Goal: Find specific page/section: Find specific page/section

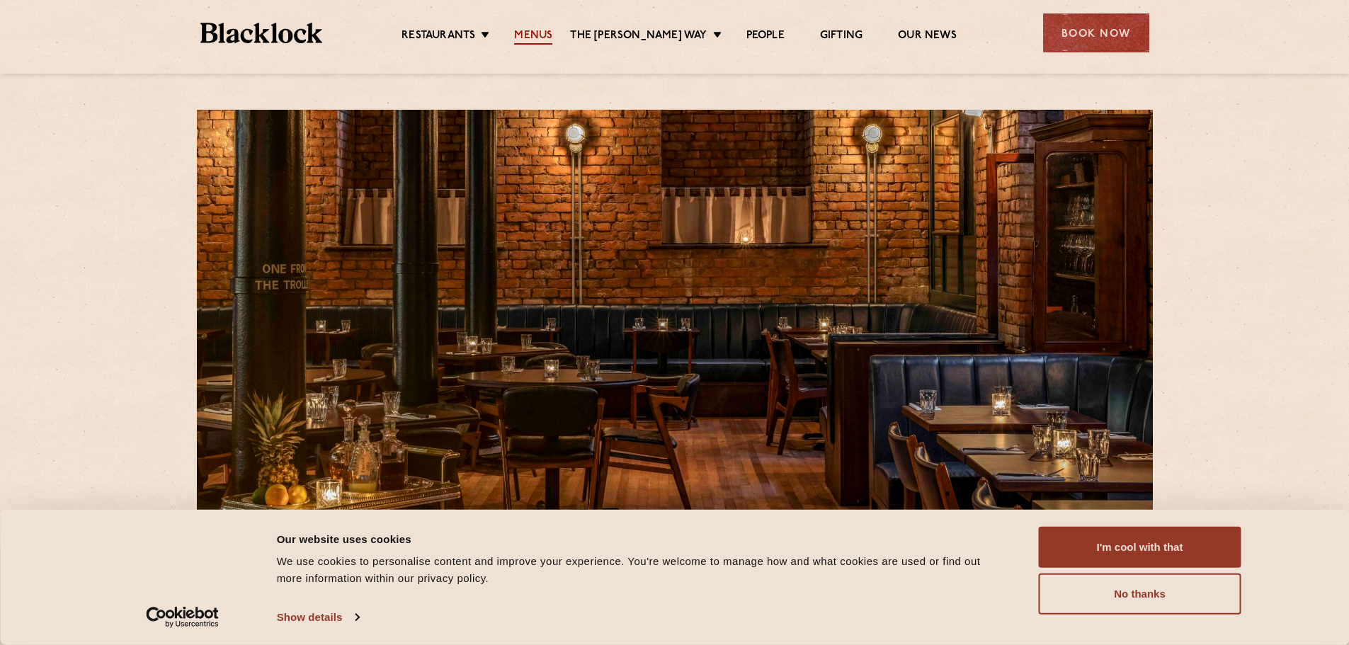
click at [552, 32] on link "Menus" at bounding box center [533, 37] width 38 height 16
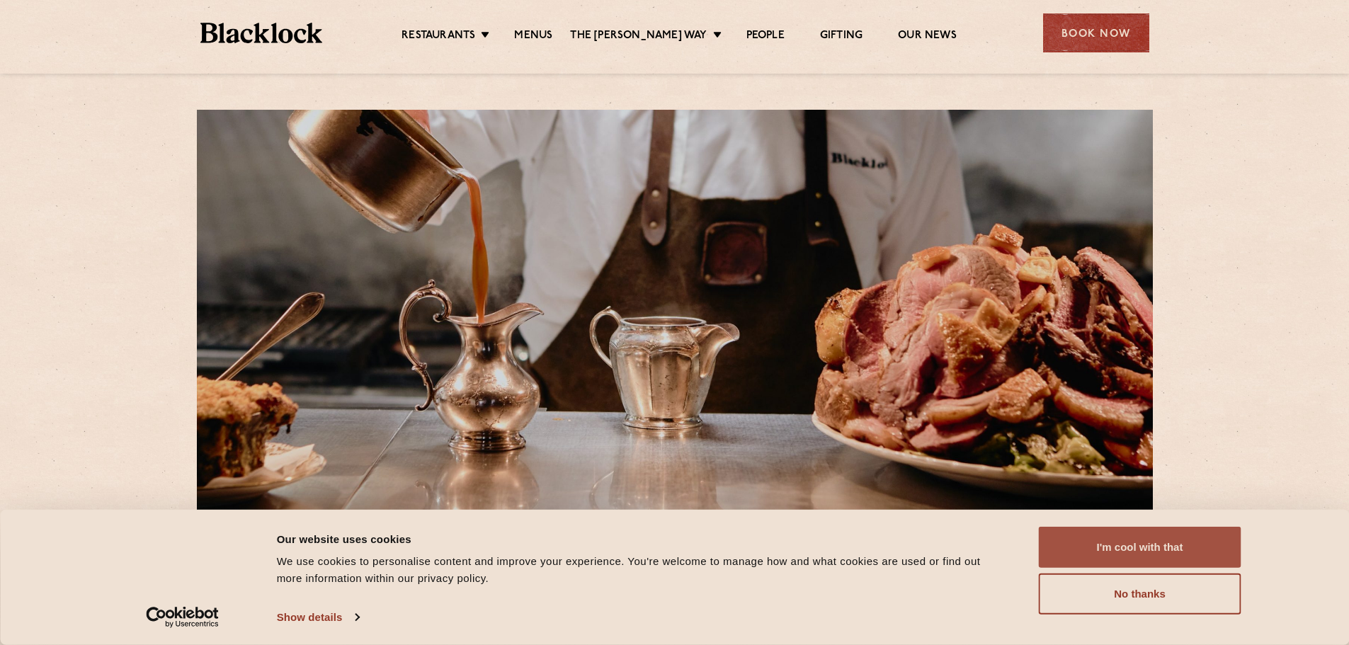
click at [1130, 543] on button "I'm cool with that" at bounding box center [1140, 547] width 203 height 41
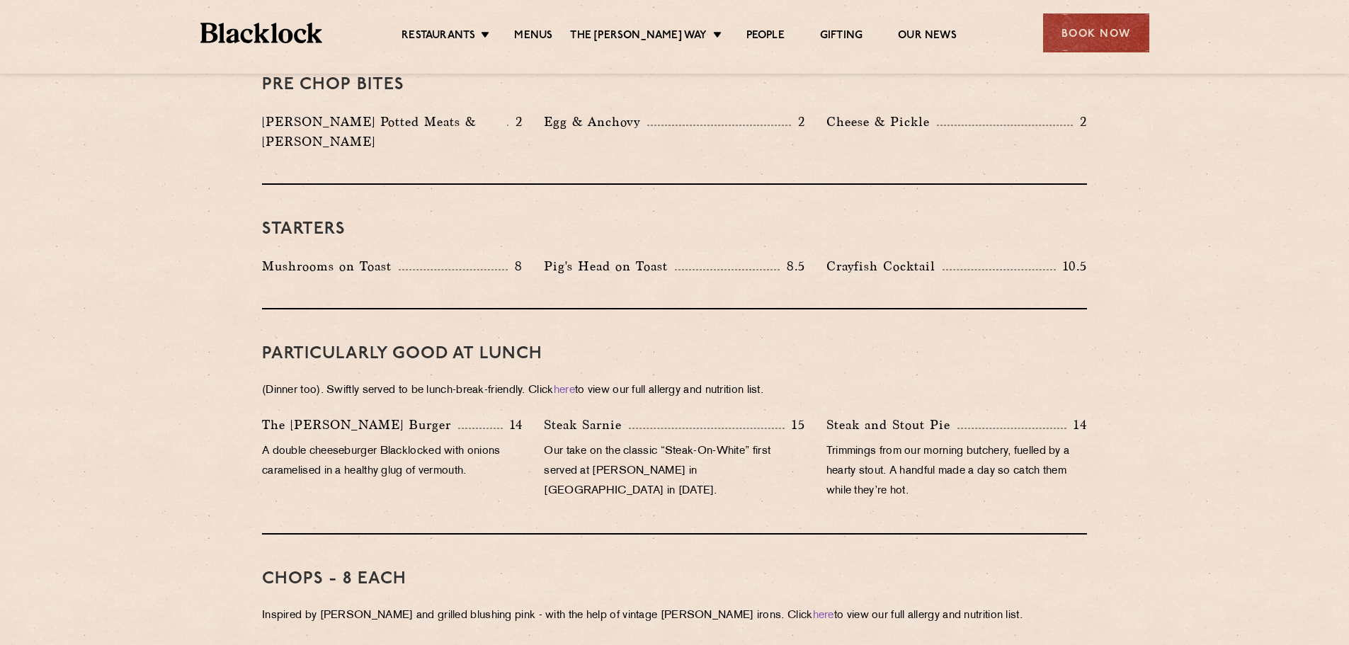
scroll to position [637, 0]
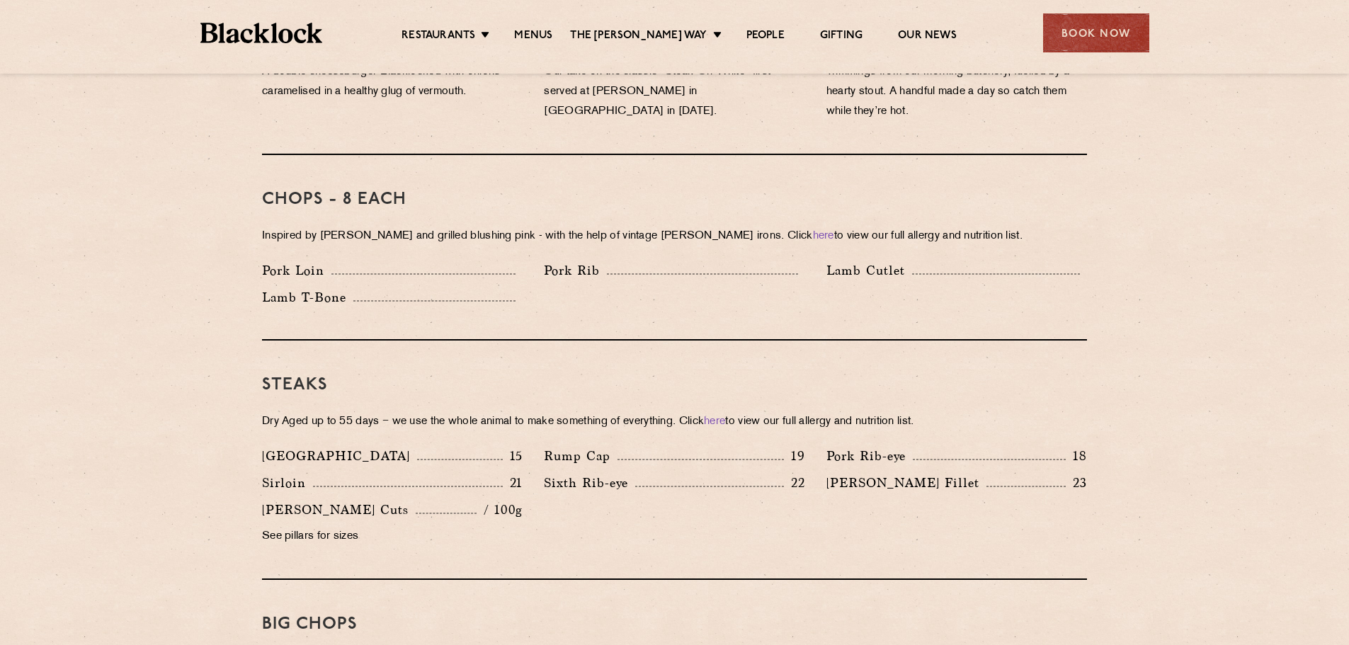
drag, startPoint x: 1208, startPoint y: 447, endPoint x: 1200, endPoint y: 341, distance: 106.6
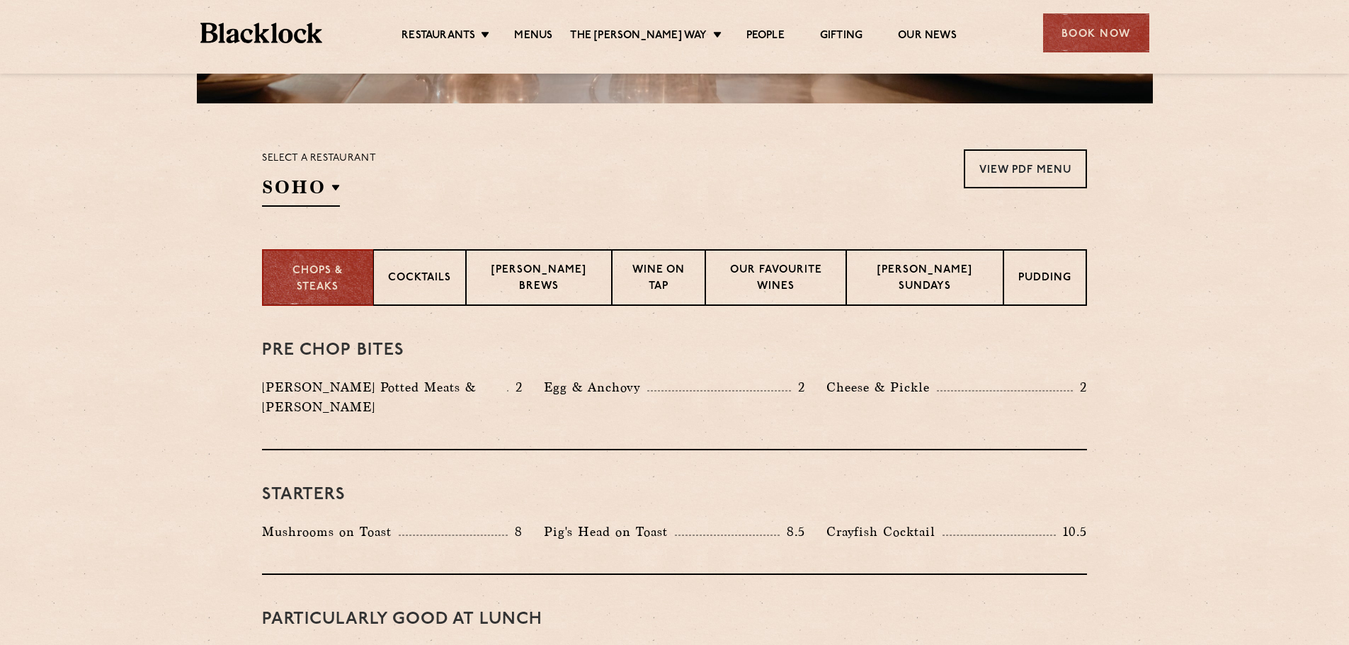
scroll to position [425, 0]
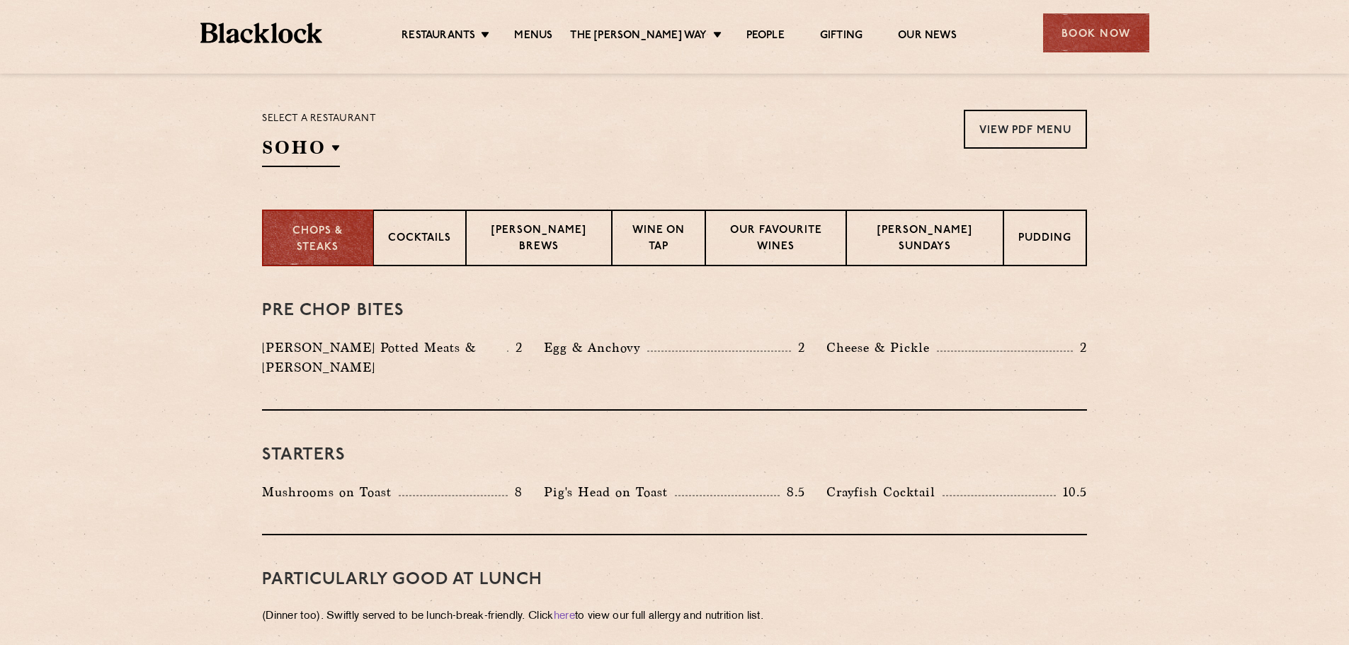
drag, startPoint x: 1235, startPoint y: 343, endPoint x: 1230, endPoint y: 367, distance: 24.6
